Goal: Transaction & Acquisition: Purchase product/service

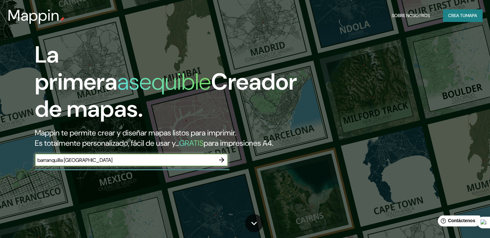
click at [37, 164] on input "barranquilla colombia" at bounding box center [125, 159] width 180 height 7
type input "barrio las flores barranquilla colombia"
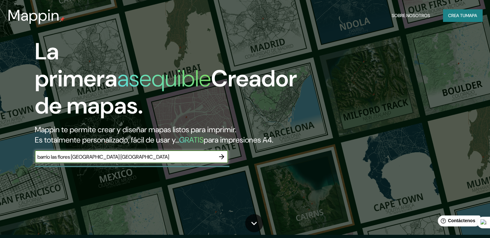
scroll to position [2, 0]
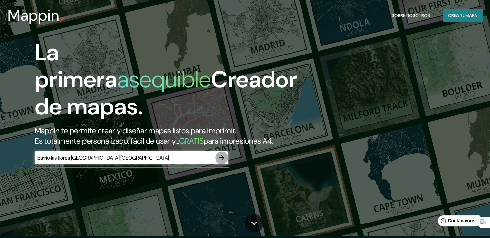
click at [224, 160] on icon "button" at bounding box center [221, 157] width 5 height 5
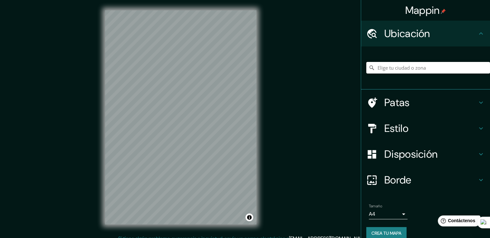
click at [453, 70] on input "Elige tu ciudad o zona" at bounding box center [428, 68] width 124 height 12
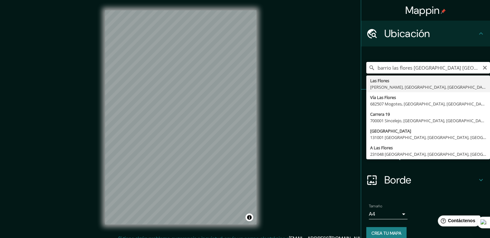
drag, startPoint x: 407, startPoint y: 69, endPoint x: 372, endPoint y: 69, distance: 35.4
click at [372, 69] on input "barrio las flores barranquilla colombia" at bounding box center [428, 68] width 124 height 12
type input "Barranquilla, Atlántico, Colombia"
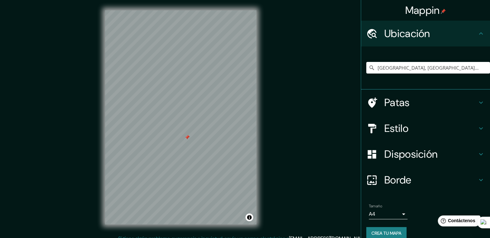
click at [287, 179] on div "Mappin Ubicación Barranquilla, Atlántico, Colombia Patas Estilo Disposición Bor…" at bounding box center [245, 122] width 490 height 245
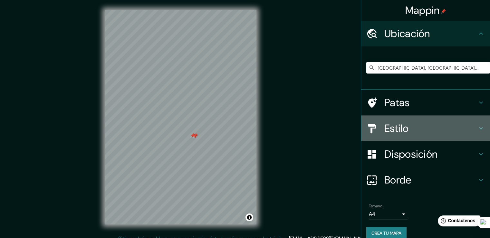
click at [409, 130] on h4 "Estilo" at bounding box center [430, 128] width 93 height 13
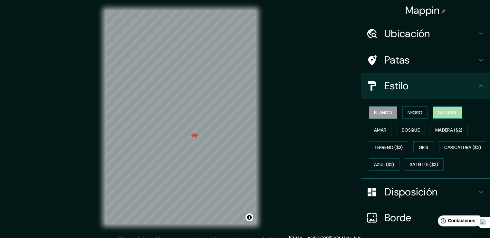
click at [442, 115] on font "Natural" at bounding box center [447, 112] width 19 height 8
click at [422, 143] on font "Gris" at bounding box center [424, 147] width 10 height 8
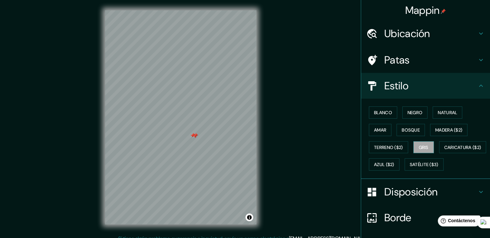
click at [422, 143] on font "Gris" at bounding box center [424, 147] width 10 height 8
click at [386, 144] on font "Terreno ($2)" at bounding box center [388, 147] width 29 height 6
click at [374, 131] on font "Amar" at bounding box center [380, 130] width 12 height 6
click at [386, 116] on font "Blanco" at bounding box center [383, 112] width 18 height 8
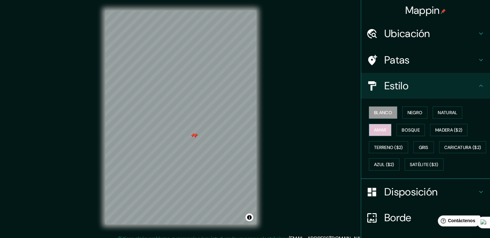
click at [376, 126] on font "Amar" at bounding box center [380, 130] width 12 height 8
click at [423, 143] on font "Gris" at bounding box center [424, 147] width 10 height 8
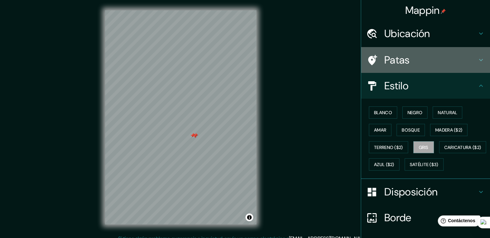
click at [428, 56] on h4 "Patas" at bounding box center [430, 59] width 93 height 13
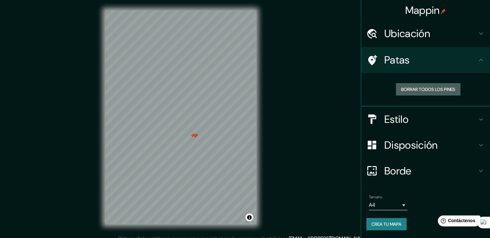
click at [425, 86] on font "Borrar todos los pines" at bounding box center [428, 89] width 54 height 6
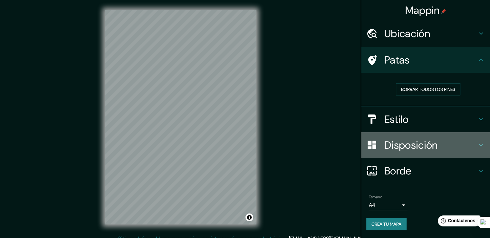
click at [420, 142] on font "Disposición" at bounding box center [410, 145] width 53 height 14
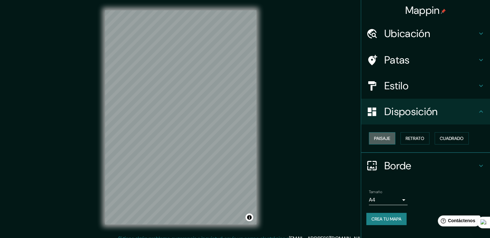
click at [390, 134] on font "Paisaje" at bounding box center [382, 138] width 16 height 8
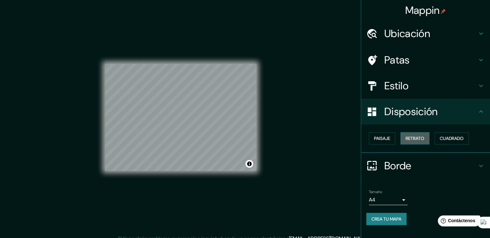
click at [418, 138] on font "Retrato" at bounding box center [415, 138] width 19 height 6
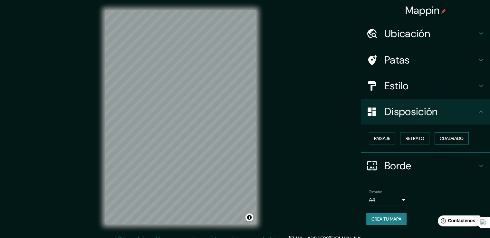
click at [459, 138] on font "Cuadrado" at bounding box center [452, 138] width 24 height 6
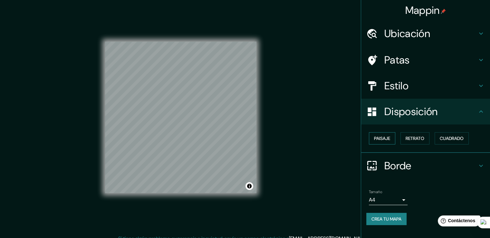
click at [378, 142] on button "Paisaje" at bounding box center [382, 138] width 26 height 12
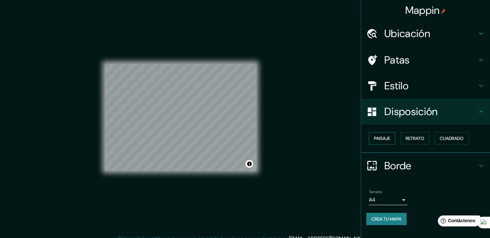
click at [386, 132] on button "Paisaje" at bounding box center [382, 138] width 26 height 12
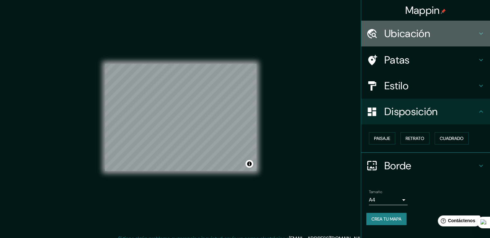
click at [432, 33] on h4 "Ubicación" at bounding box center [430, 33] width 93 height 13
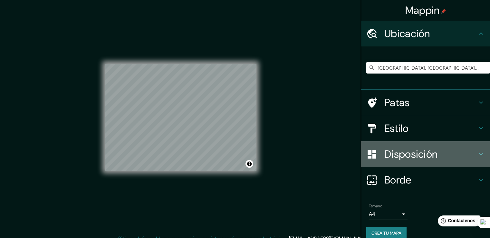
click at [437, 163] on div "Disposición" at bounding box center [425, 154] width 129 height 26
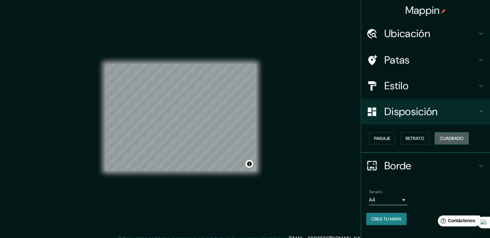
click at [448, 138] on font "Cuadrado" at bounding box center [452, 138] width 24 height 6
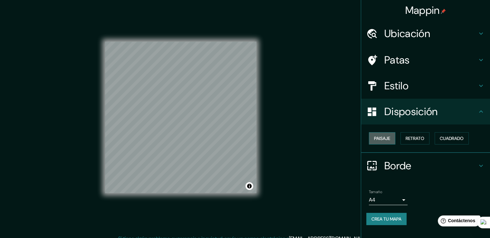
click at [390, 138] on font "Paisaje" at bounding box center [382, 138] width 16 height 6
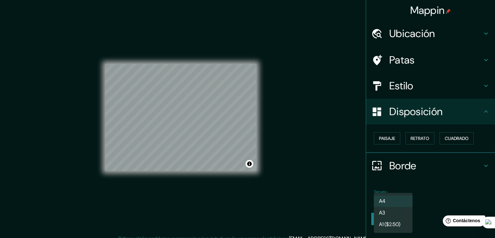
click at [401, 200] on body "Mappin Ubicación Barranquilla, Atlántico, Colombia Patas Estilo Disposición Pai…" at bounding box center [247, 119] width 495 height 238
click at [398, 212] on li "A3" at bounding box center [393, 213] width 39 height 12
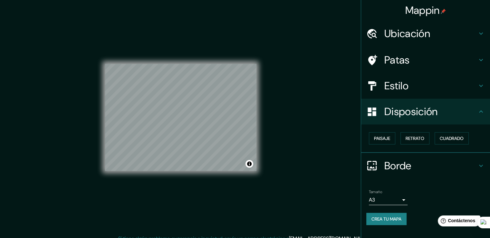
click at [424, 197] on div "Tamaño A3 a4" at bounding box center [425, 197] width 119 height 21
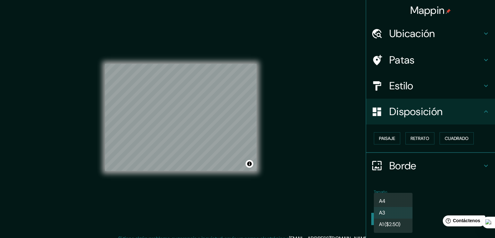
click at [387, 196] on body "Mappin Ubicación Barranquilla, Atlántico, Colombia Patas Estilo Disposición Pai…" at bounding box center [247, 119] width 495 height 238
click at [394, 197] on li "A4" at bounding box center [393, 201] width 39 height 12
type input "single"
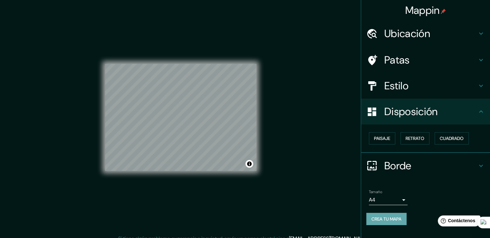
click at [389, 215] on font "Crea tu mapa" at bounding box center [386, 219] width 30 height 8
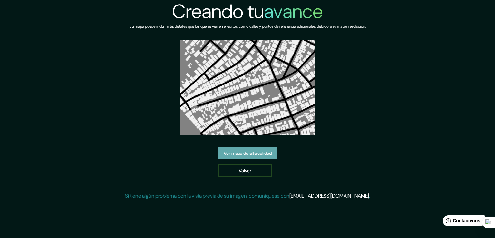
click at [272, 155] on font "Ver mapa de alta calidad" at bounding box center [248, 153] width 48 height 6
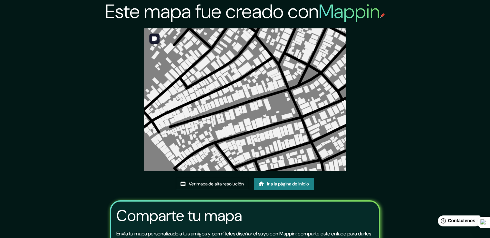
click at [255, 132] on img at bounding box center [245, 99] width 202 height 143
click at [214, 178] on link "Ver mapa de alta resolución" at bounding box center [212, 183] width 73 height 12
